Goal: Task Accomplishment & Management: Complete application form

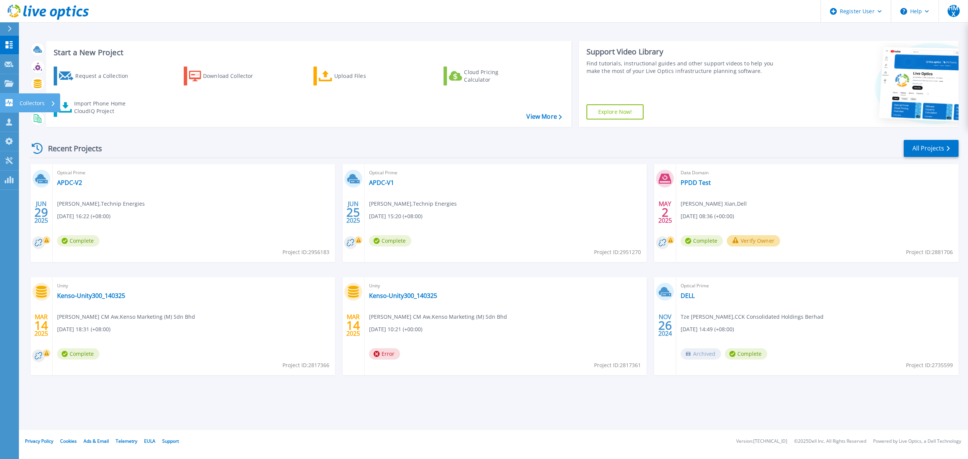
click at [9, 106] on icon at bounding box center [9, 102] width 7 height 7
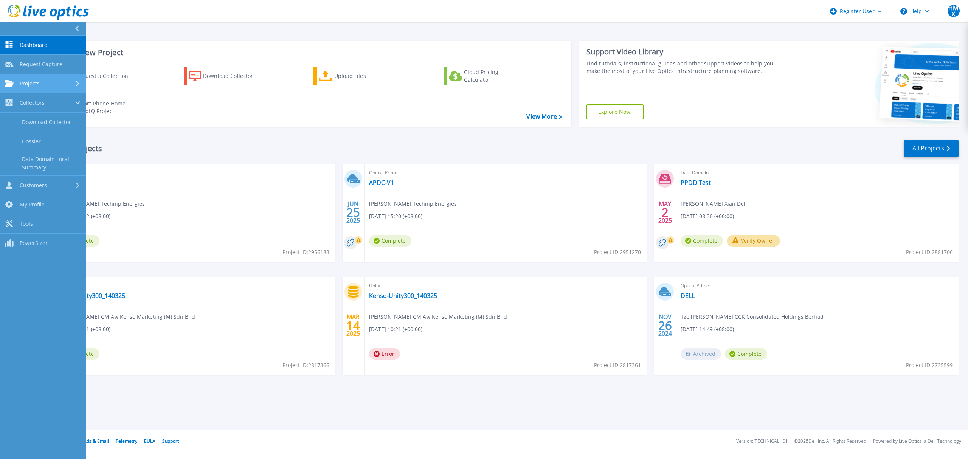
click at [39, 87] on div "Projects" at bounding box center [22, 83] width 35 height 7
click at [201, 141] on div "Recent Projects All Projects" at bounding box center [493, 148] width 929 height 19
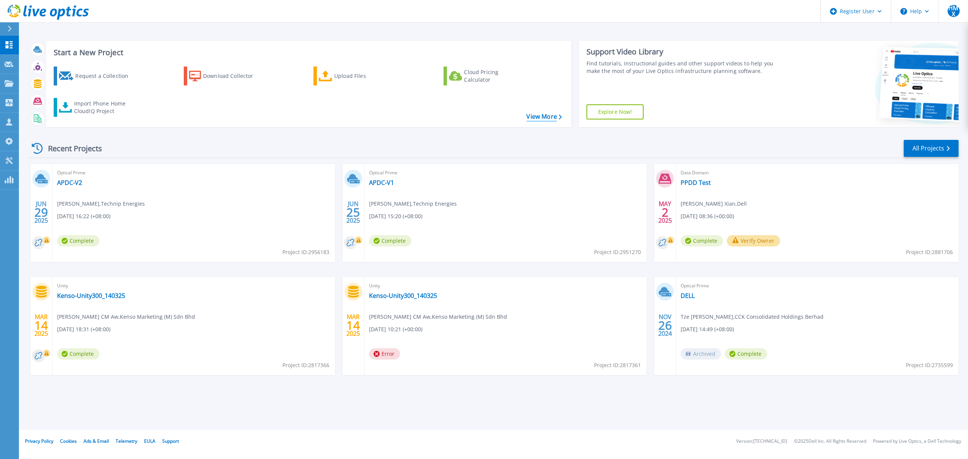
click at [536, 116] on link "View More" at bounding box center [543, 116] width 35 height 7
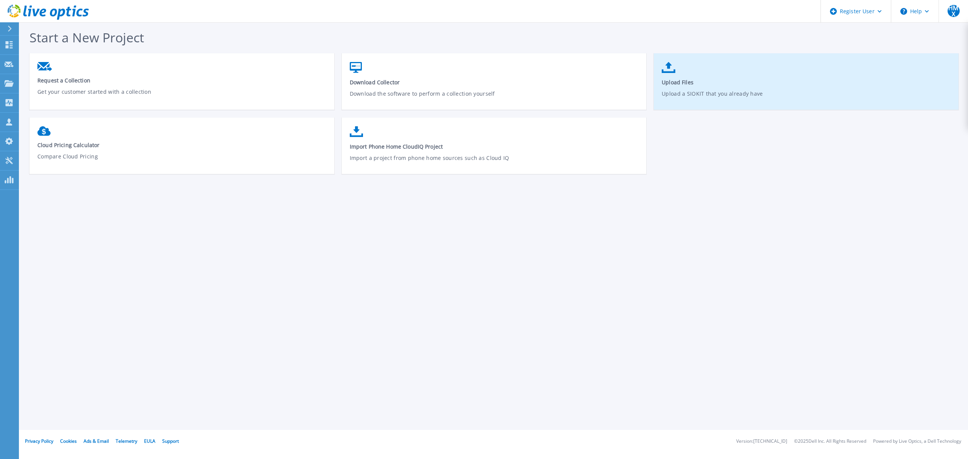
click at [703, 80] on span "Upload Files" at bounding box center [806, 82] width 289 height 7
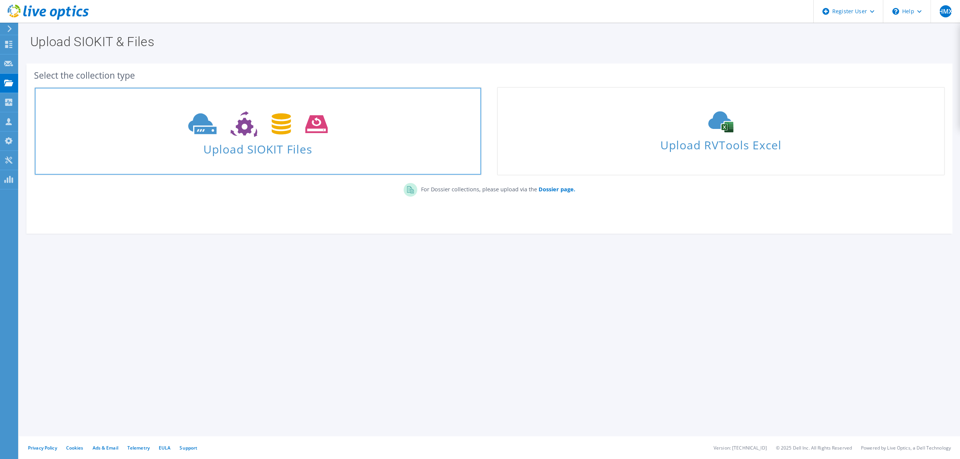
click at [259, 147] on span "Upload SIOKIT Files" at bounding box center [258, 147] width 446 height 16
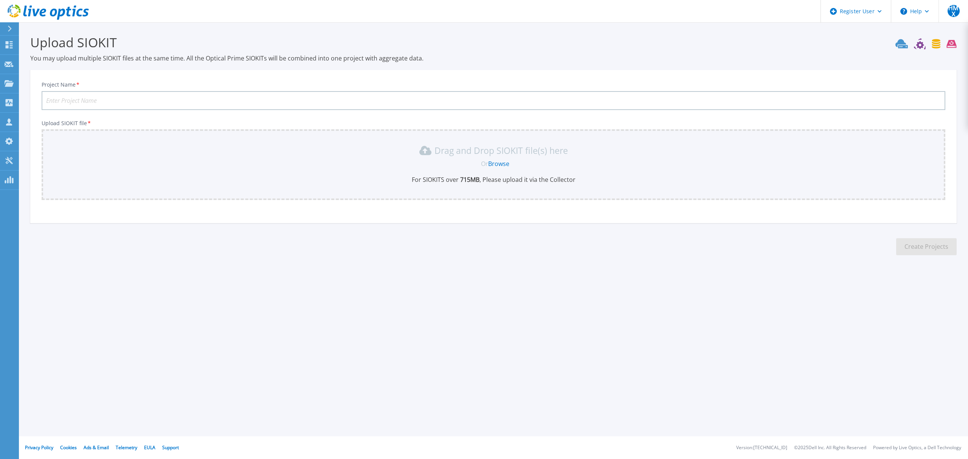
click at [142, 103] on input "Project Name *" at bounding box center [494, 100] width 904 height 19
type input "Abex Medical"
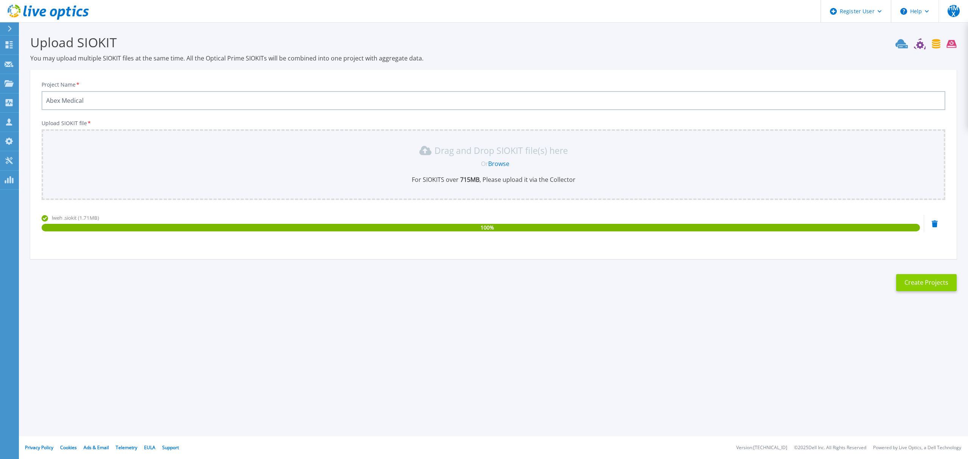
click at [936, 277] on button "Create Projects" at bounding box center [926, 282] width 60 height 17
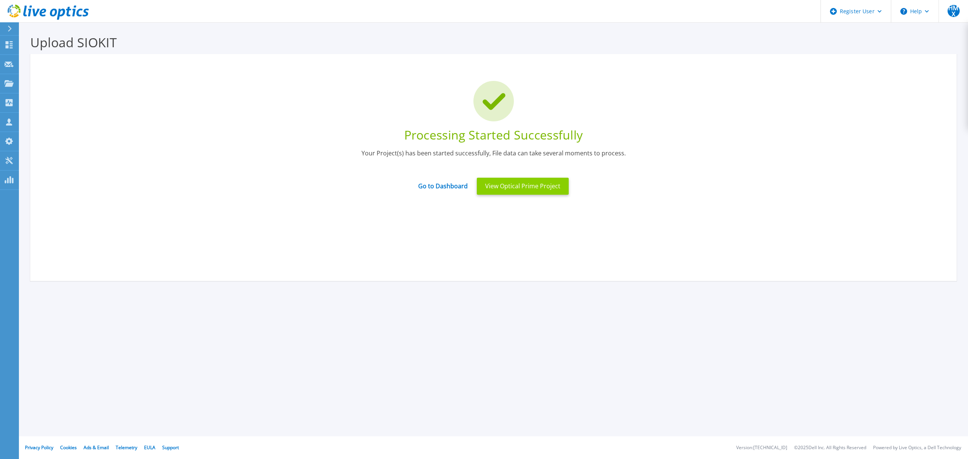
click at [531, 193] on button "View Optical Prime Project" at bounding box center [523, 186] width 92 height 17
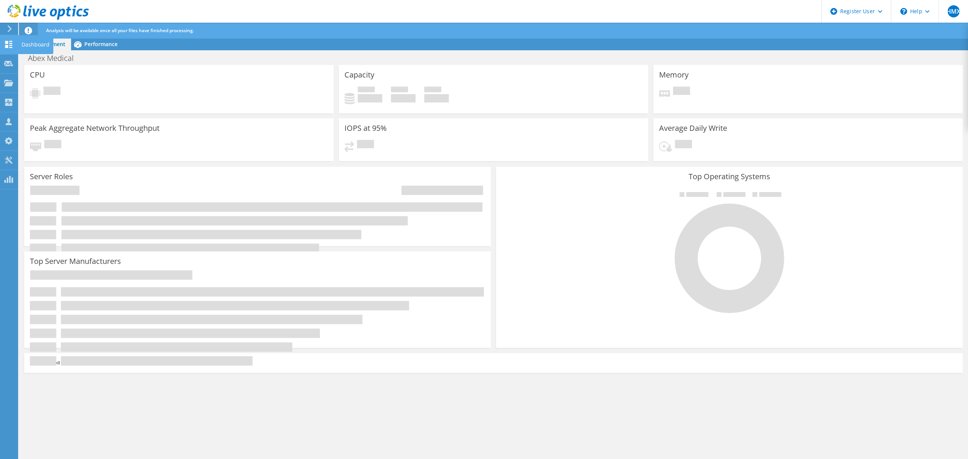
click at [12, 46] on icon at bounding box center [8, 44] width 9 height 7
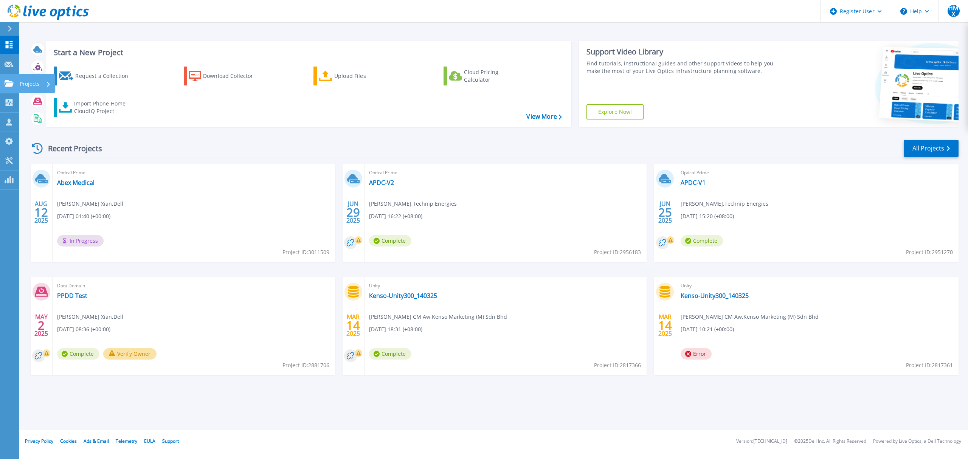
click at [12, 83] on icon at bounding box center [9, 83] width 9 height 6
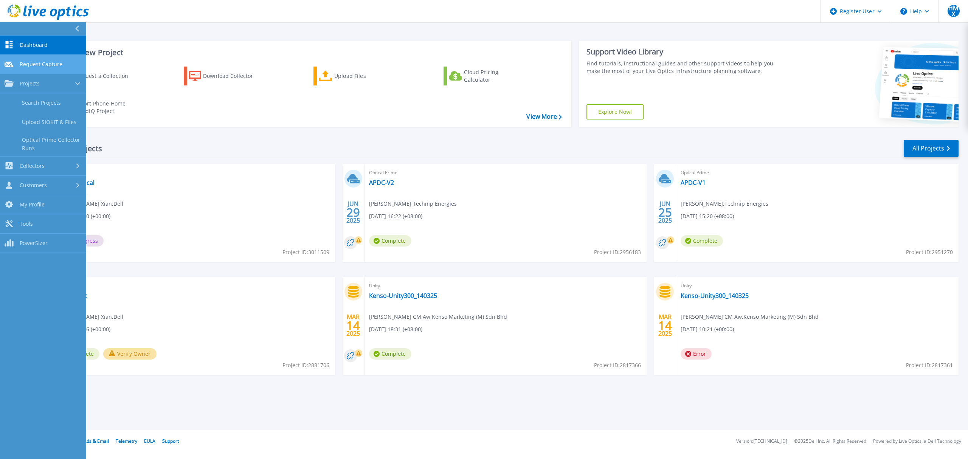
click at [25, 64] on span "Request Capture" at bounding box center [41, 64] width 43 height 7
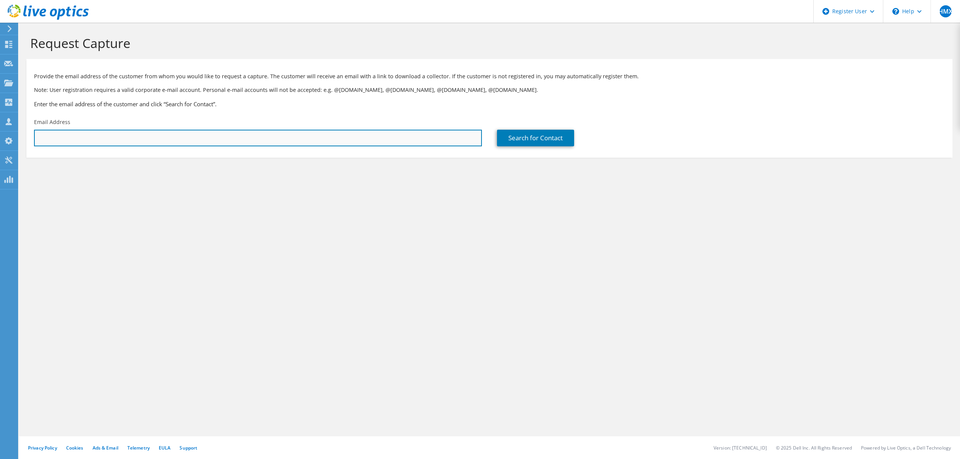
click at [178, 143] on input "text" at bounding box center [258, 138] width 448 height 17
click at [147, 138] on input "text" at bounding box center [258, 138] width 448 height 17
paste input "jethro.thompson@alaunus.co"
type input "jethro.thompson@alaunus.co"
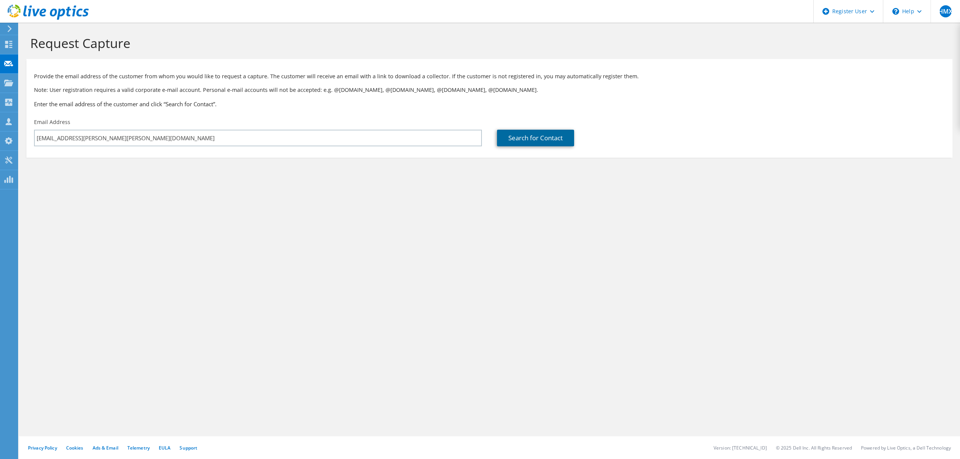
click at [530, 143] on link "Search for Contact" at bounding box center [535, 138] width 77 height 17
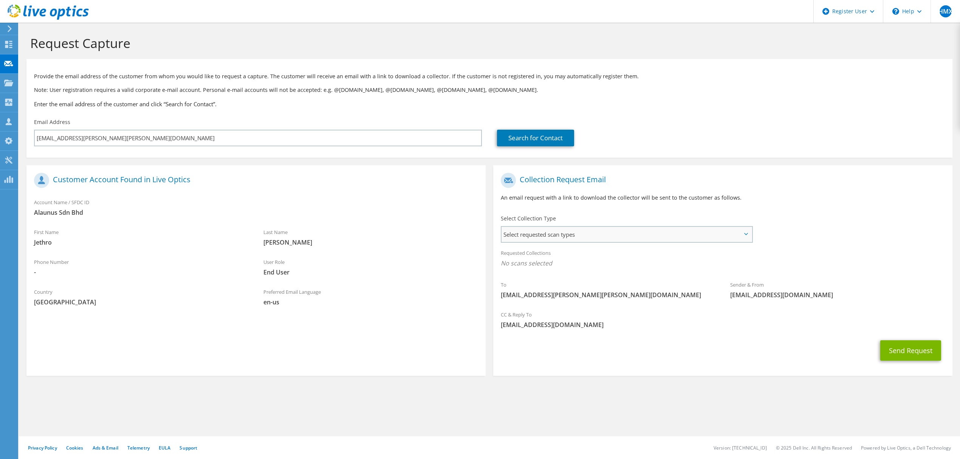
click at [557, 235] on span "Select requested scan types" at bounding box center [627, 234] width 250 height 15
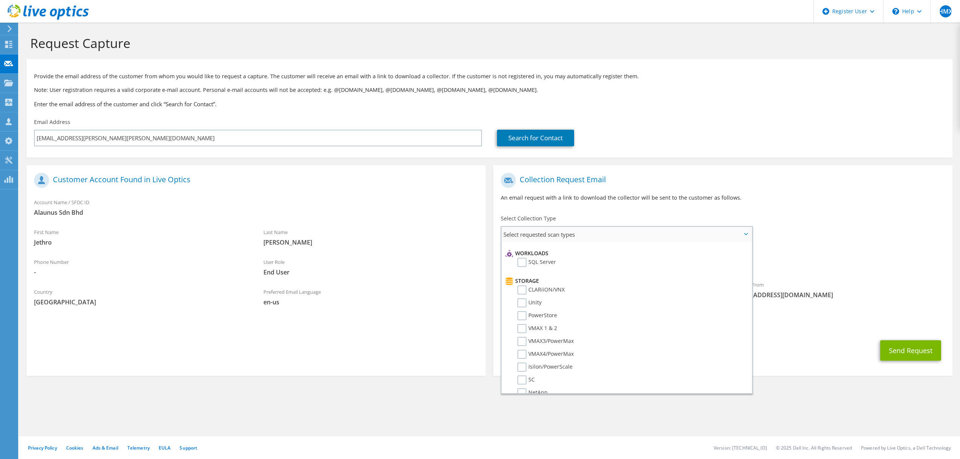
scroll to position [101, 0]
click at [516, 298] on li "Unity" at bounding box center [626, 304] width 245 height 13
click at [518, 298] on label "Unity" at bounding box center [530, 302] width 24 height 9
click at [0, 0] on input "Unity" at bounding box center [0, 0] width 0 height 0
click at [778, 363] on div "Send Request" at bounding box center [722, 353] width 459 height 28
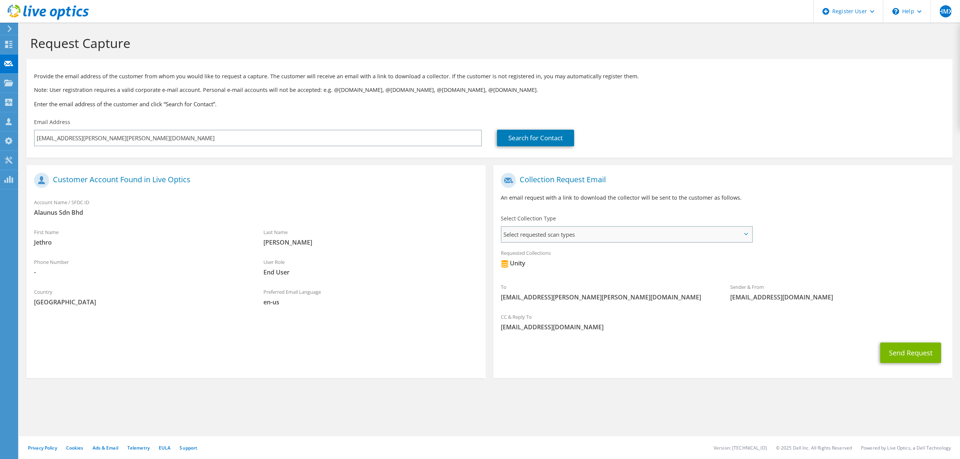
click at [612, 236] on span "Select requested scan types" at bounding box center [627, 234] width 250 height 15
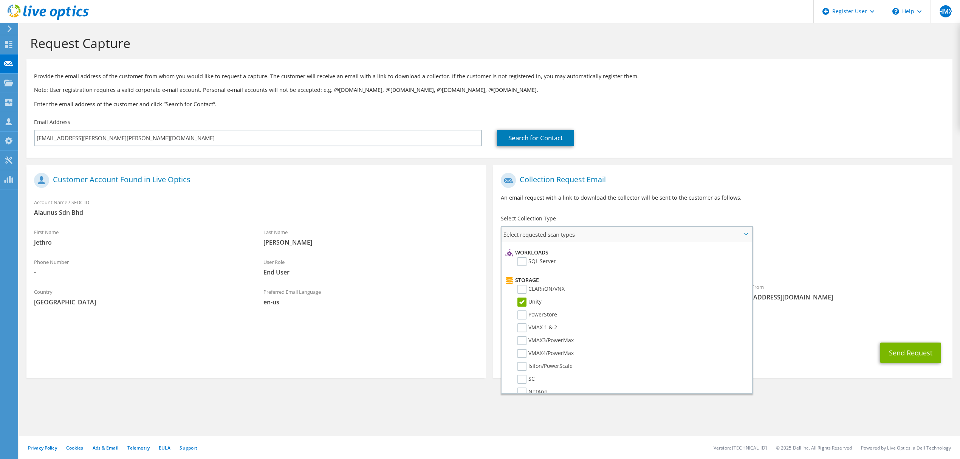
scroll to position [0, 0]
click at [820, 345] on div "Send Request" at bounding box center [722, 353] width 459 height 28
